Goal: Task Accomplishment & Management: Manage account settings

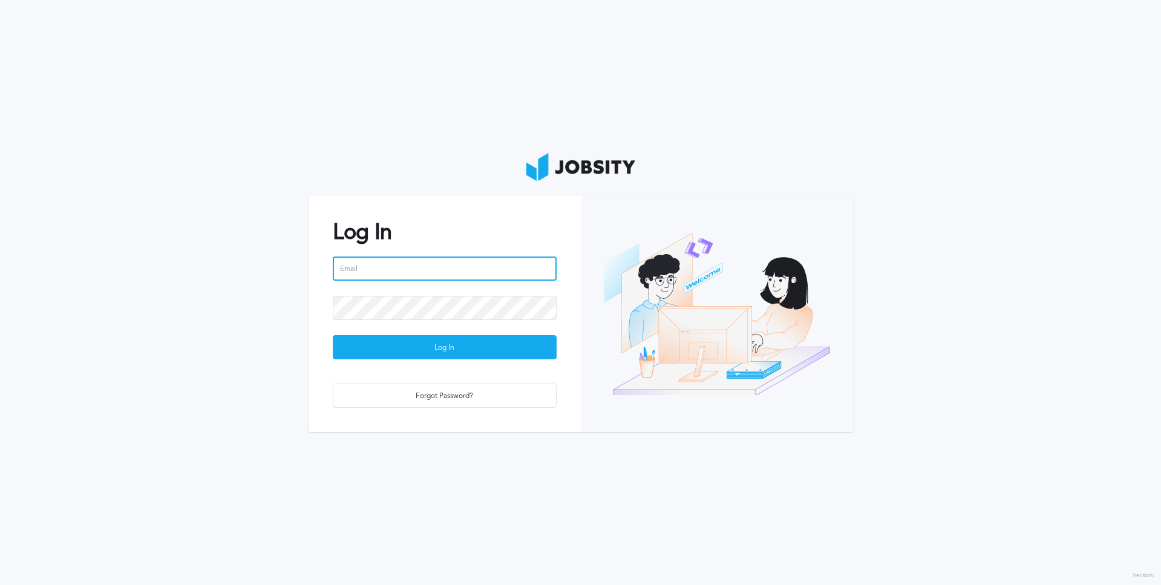
click at [381, 262] on input "email" at bounding box center [445, 269] width 224 height 24
click at [386, 270] on input "email" at bounding box center [445, 269] width 224 height 24
click at [406, 268] on input "jonh.[PERSON_NAME]" at bounding box center [445, 269] width 224 height 24
click at [394, 267] on input "jonh.[PERSON_NAME]" at bounding box center [445, 269] width 224 height 24
type input "[EMAIL_ADDRESS][PERSON_NAME][DOMAIN_NAME]"
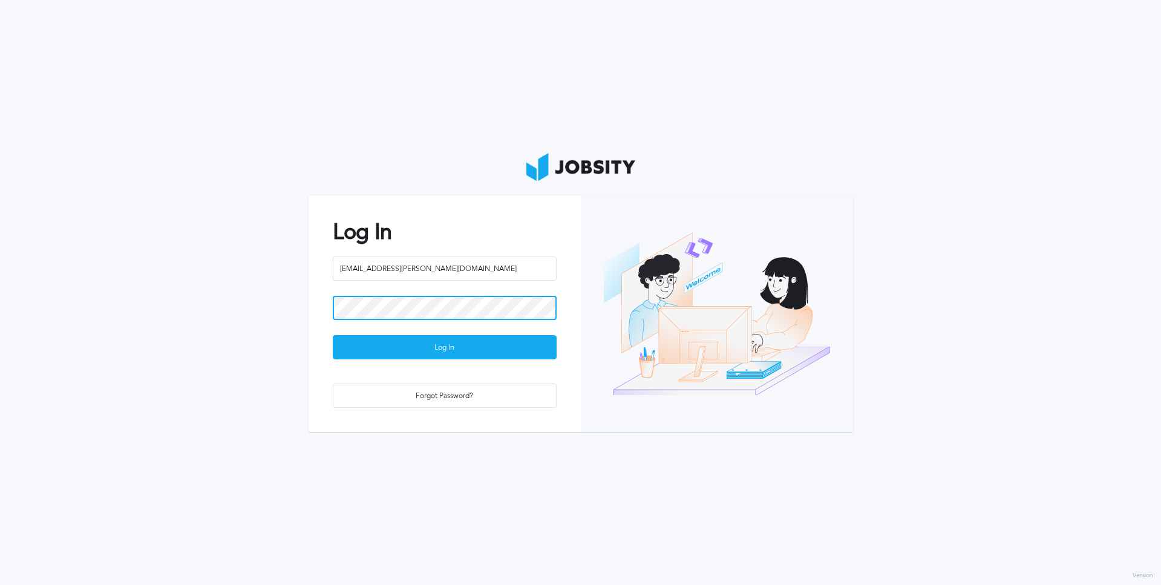
click at [333, 335] on button "Log In" at bounding box center [445, 347] width 224 height 24
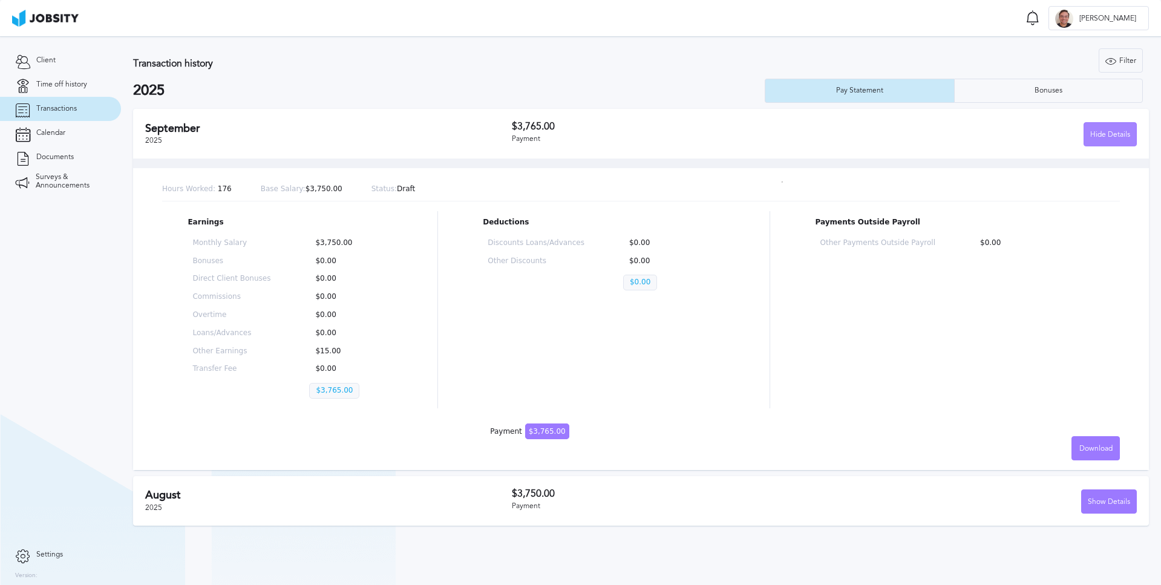
click at [774, 136] on div "Hide Details" at bounding box center [1110, 135] width 52 height 24
